Goal: Find specific page/section: Find specific page/section

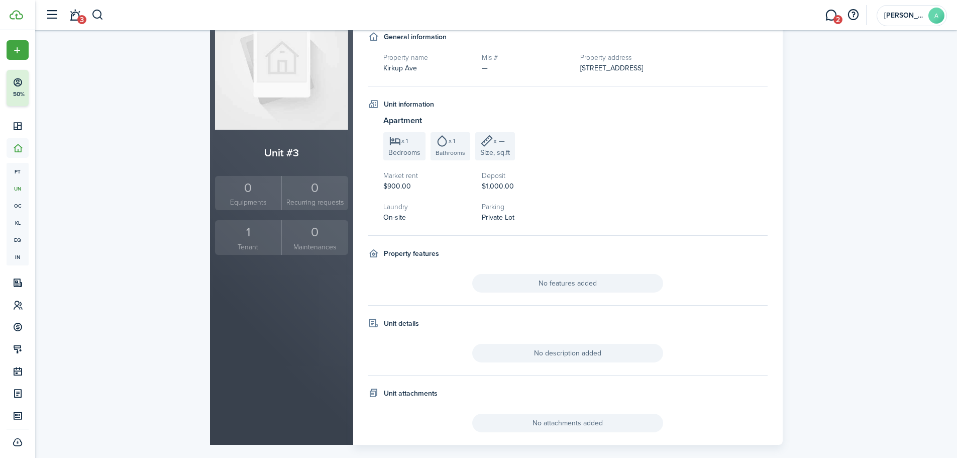
scroll to position [109, 0]
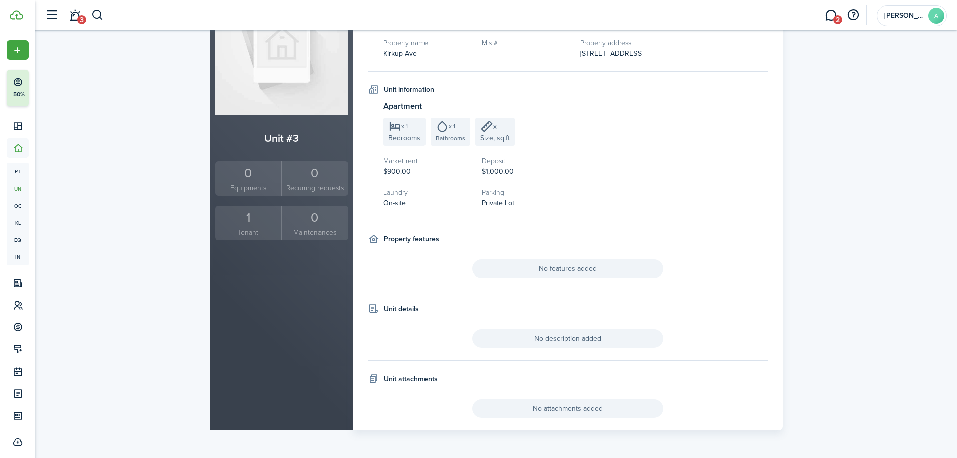
click at [248, 223] on div "1" at bounding box center [249, 217] width 62 height 19
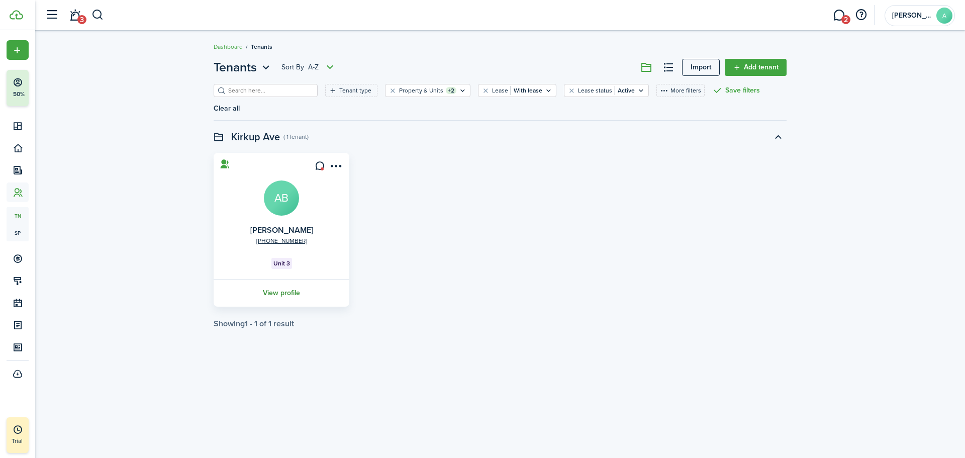
click at [280, 279] on link "View profile" at bounding box center [281, 293] width 139 height 28
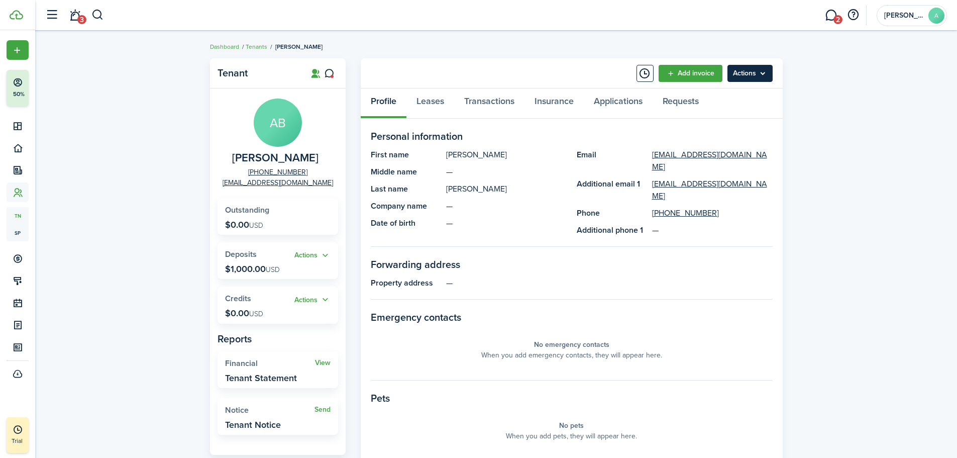
click at [758, 76] on menu-btn "Actions" at bounding box center [749, 73] width 45 height 17
click at [438, 101] on link "Leases" at bounding box center [430, 103] width 48 height 30
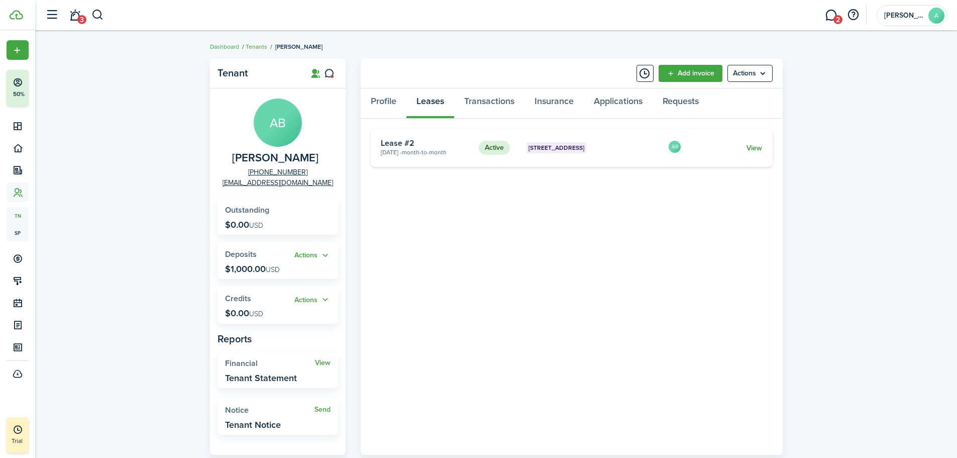
click at [759, 148] on link "View" at bounding box center [755, 148] width 16 height 11
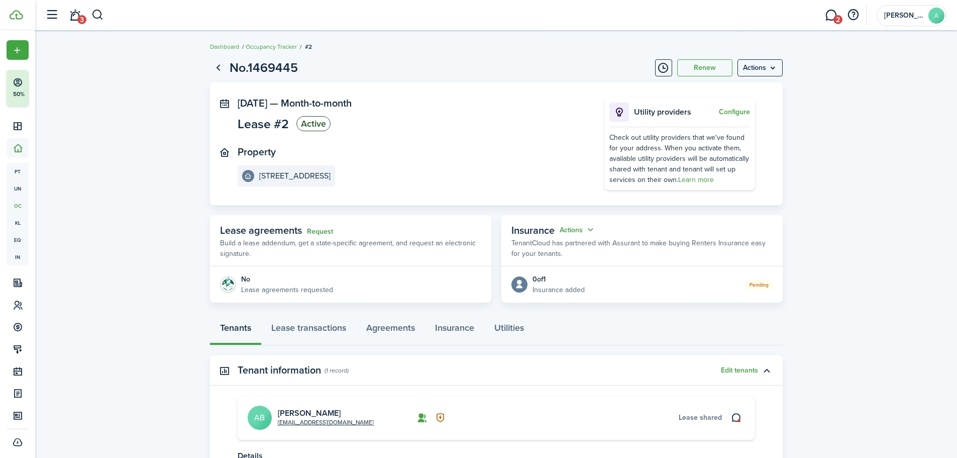
click at [277, 125] on span "Lease #2" at bounding box center [263, 124] width 51 height 13
click at [221, 66] on link "Go back" at bounding box center [218, 67] width 17 height 17
